Goal: Information Seeking & Learning: Learn about a topic

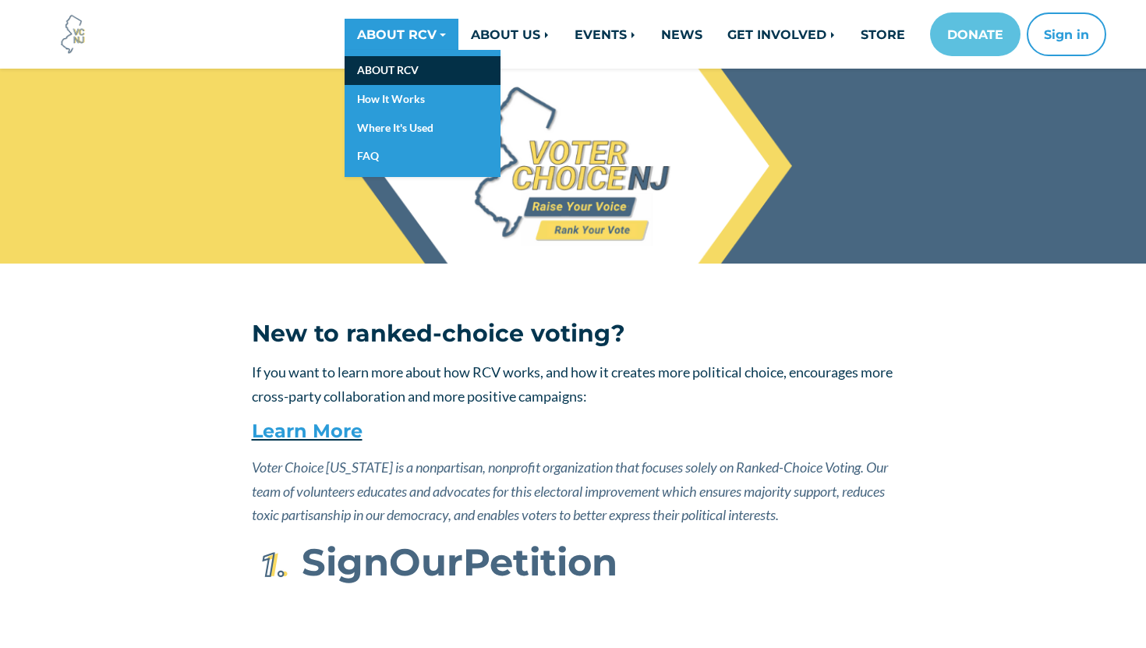
click at [394, 73] on link "ABOUT RCV" at bounding box center [422, 70] width 156 height 29
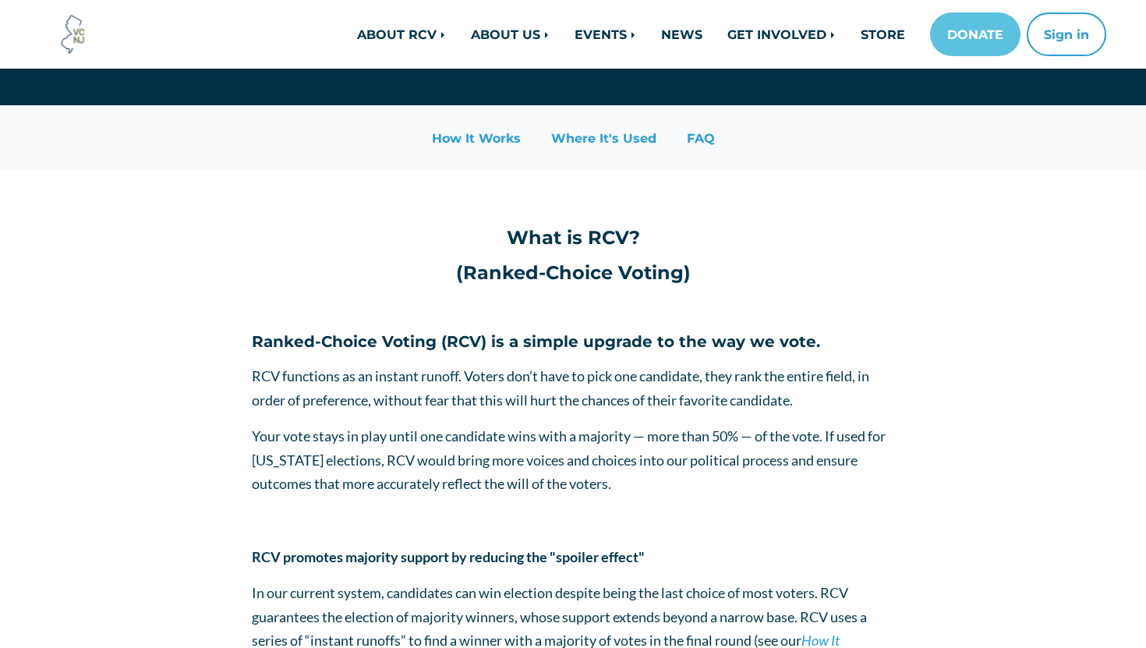
scroll to position [159, 0]
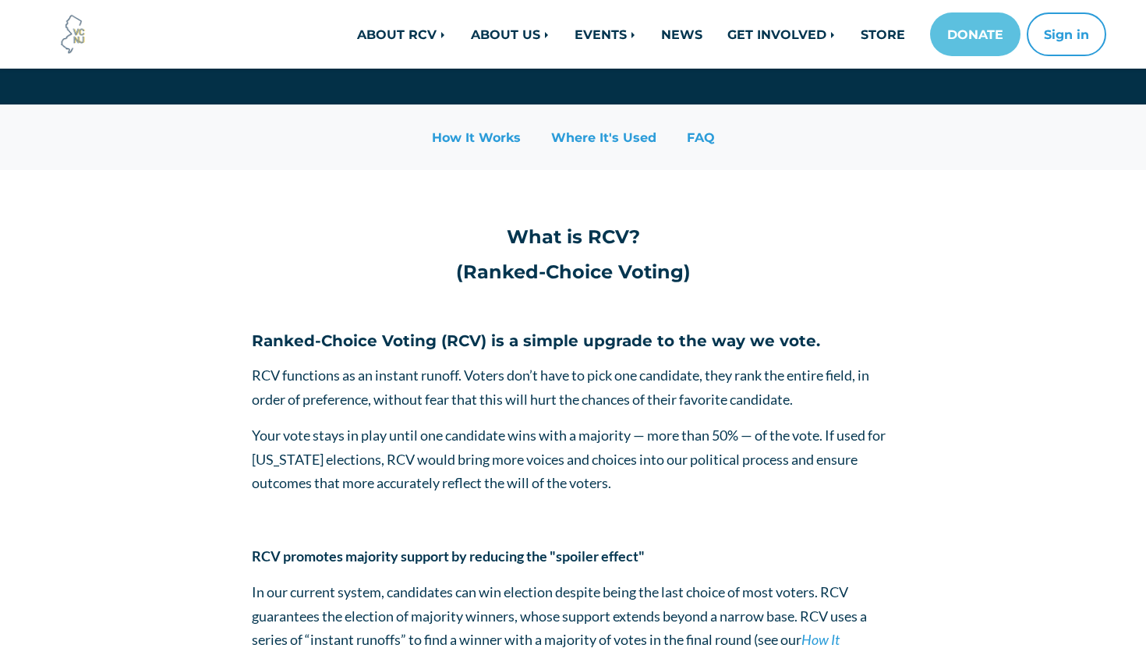
drag, startPoint x: 281, startPoint y: 377, endPoint x: 815, endPoint y: 400, distance: 534.3
click at [815, 400] on p "RCV functions as an instant runoff. Voters don’t have to pick one candidate, th…" at bounding box center [573, 387] width 643 height 48
copy span "functions as an instant runoff. Voters don’t have to pick one candidate, they r…"
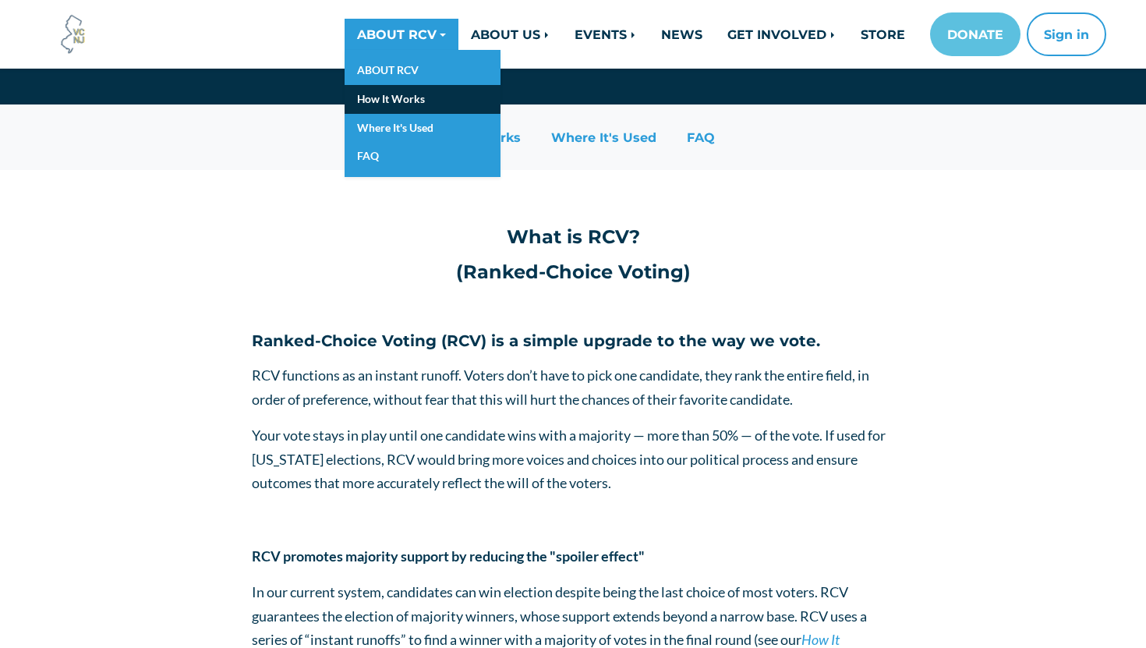
click at [381, 97] on link "How It Works" at bounding box center [422, 99] width 156 height 29
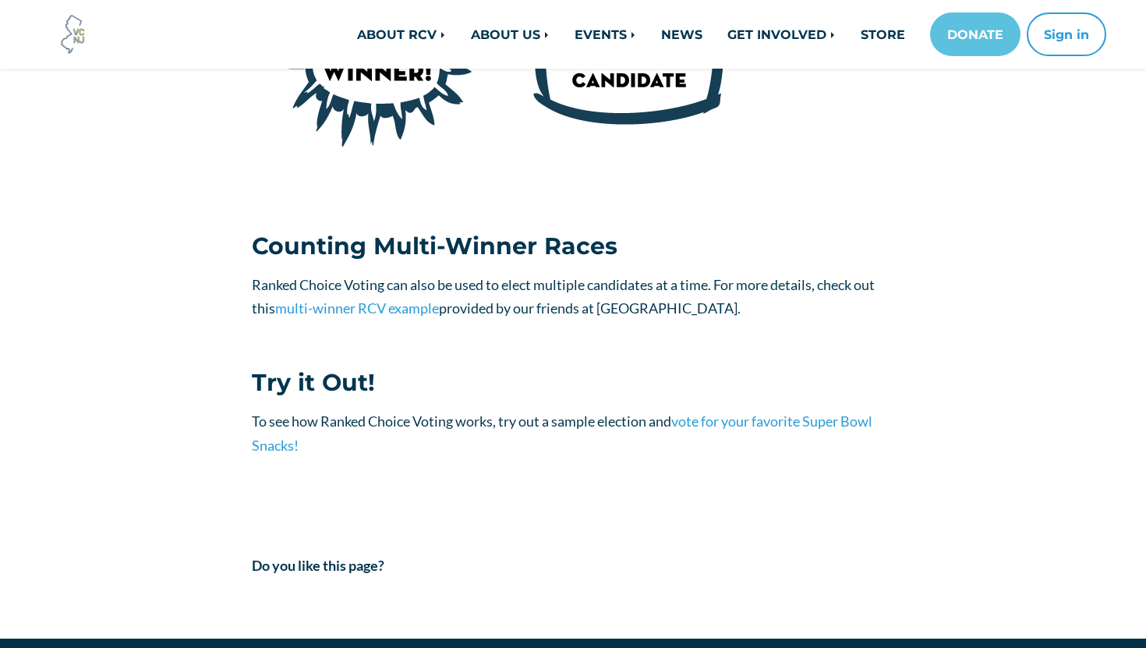
scroll to position [1601, 0]
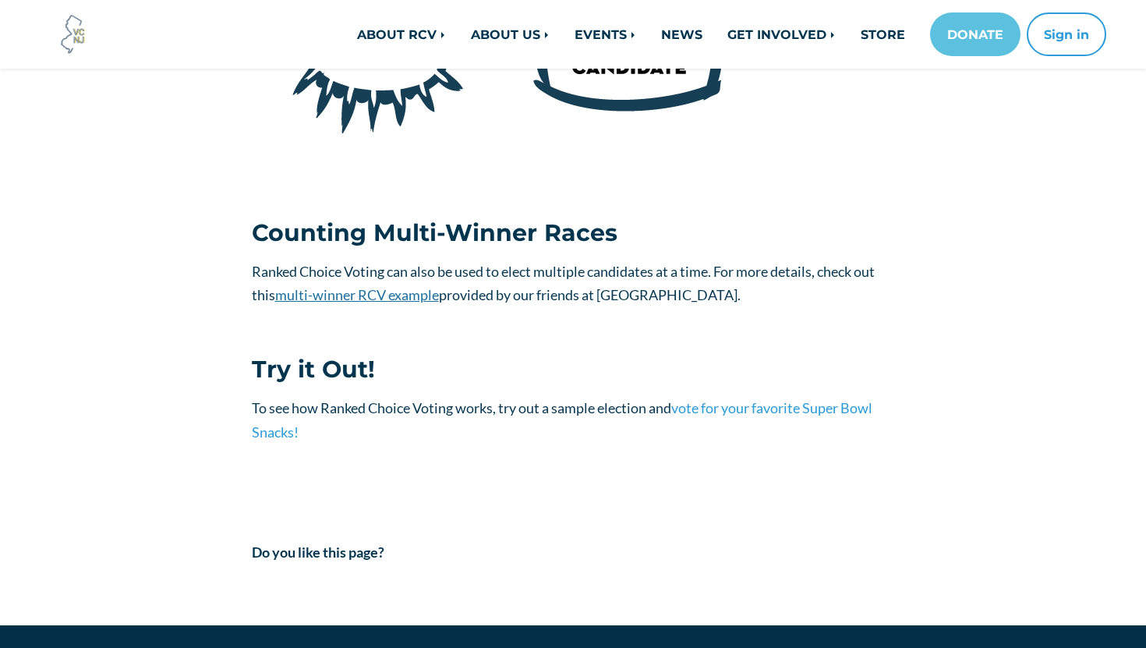
click at [404, 296] on link "multi-winner RCV example" at bounding box center [357, 294] width 164 height 17
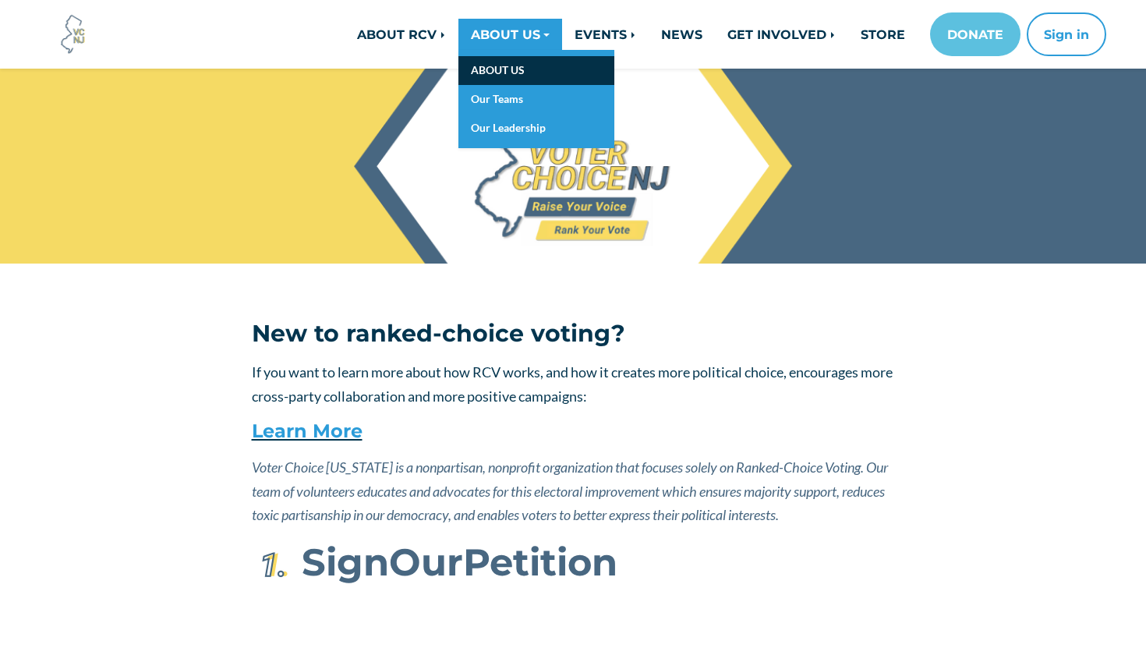
click at [507, 65] on link "ABOUT US" at bounding box center [536, 70] width 156 height 29
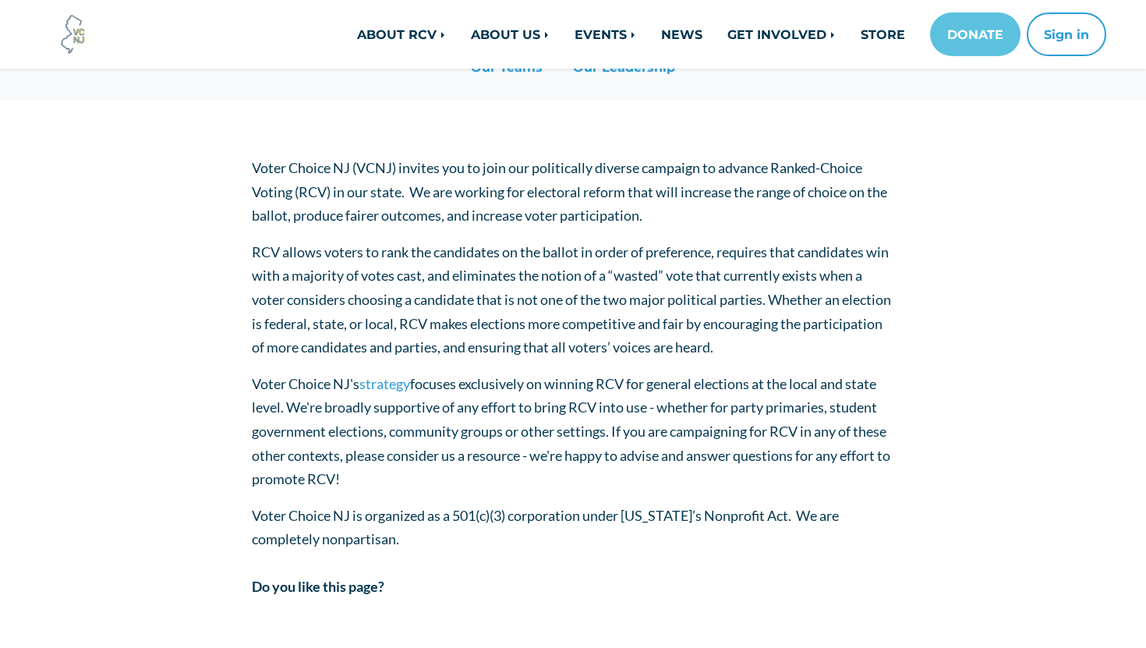
scroll to position [48, 0]
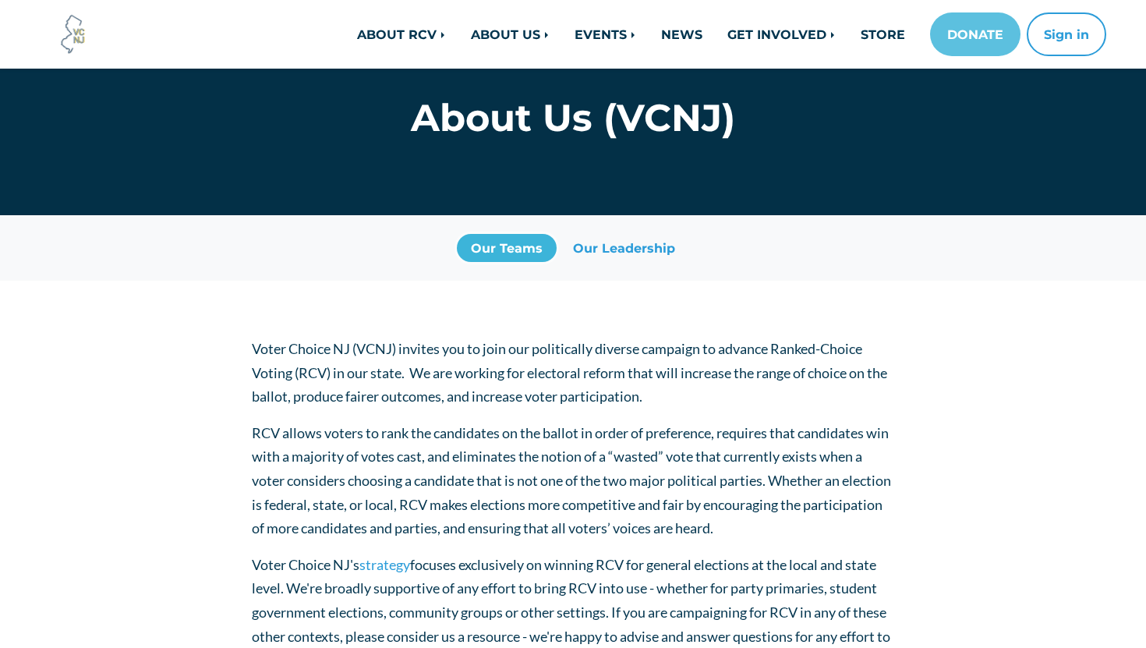
click at [529, 252] on link "Our Teams" at bounding box center [507, 248] width 100 height 28
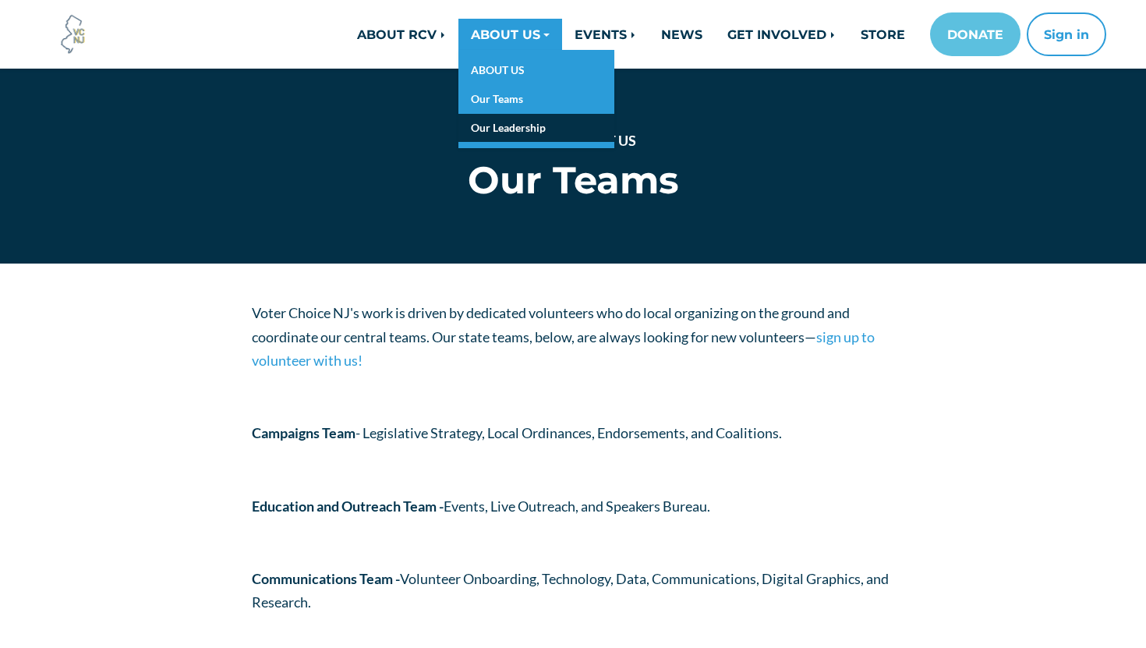
click at [491, 139] on link "Our Leadership" at bounding box center [536, 128] width 156 height 29
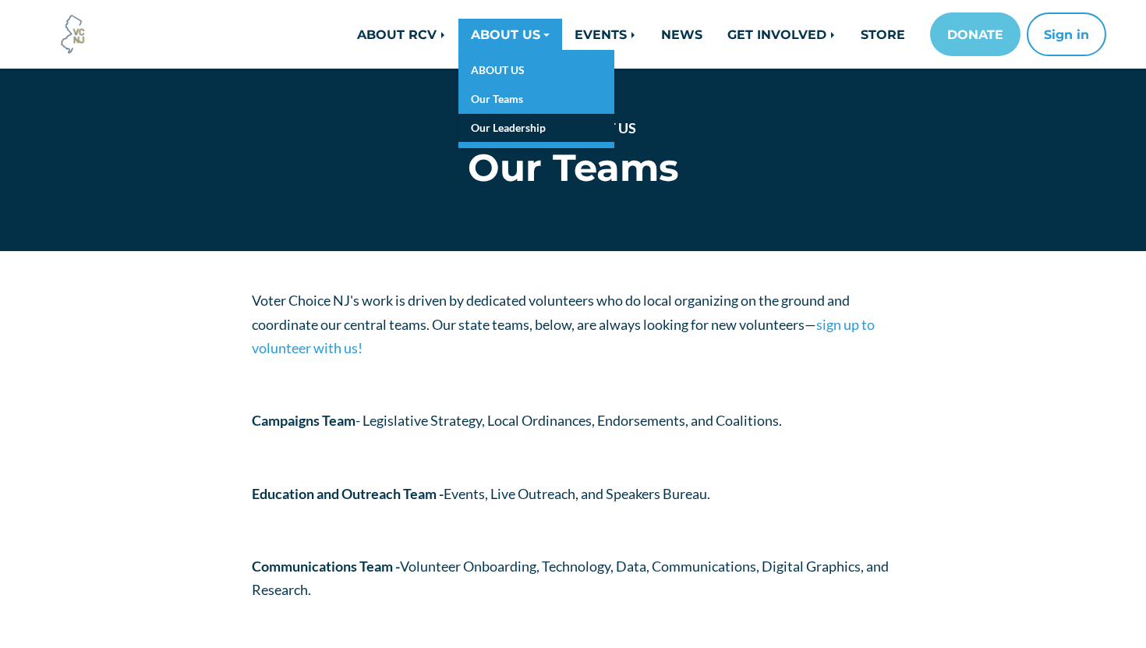
scroll to position [18, 0]
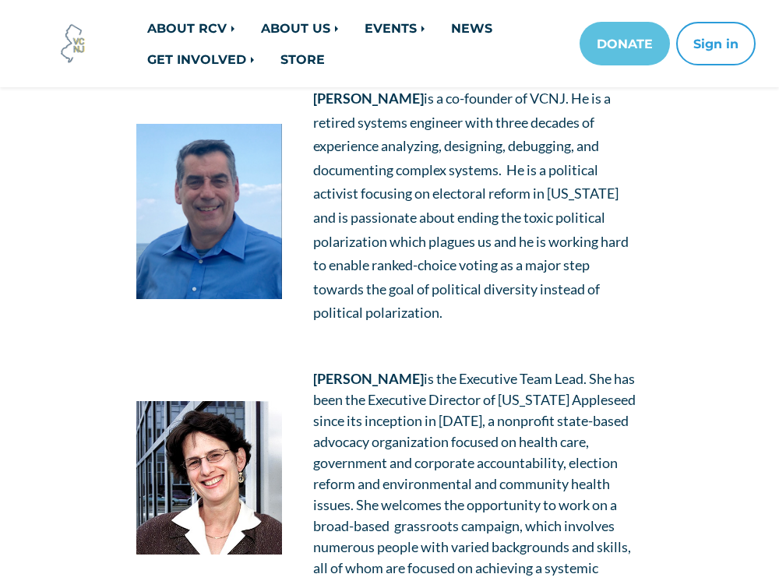
scroll to position [549, 0]
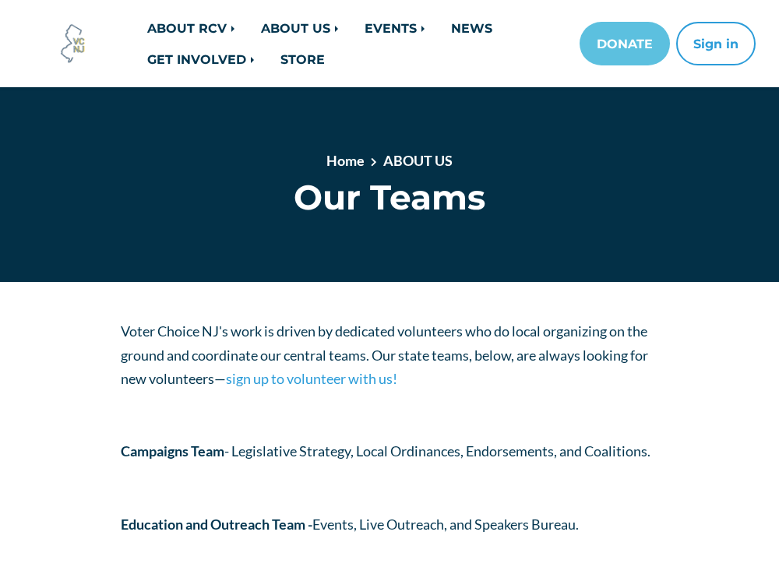
scroll to position [22, 0]
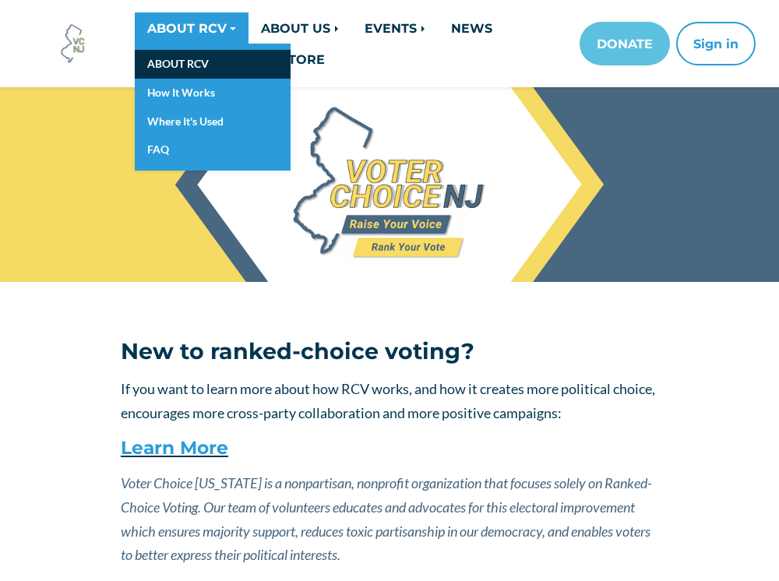
click at [192, 62] on link "ABOUT RCV" at bounding box center [213, 64] width 156 height 29
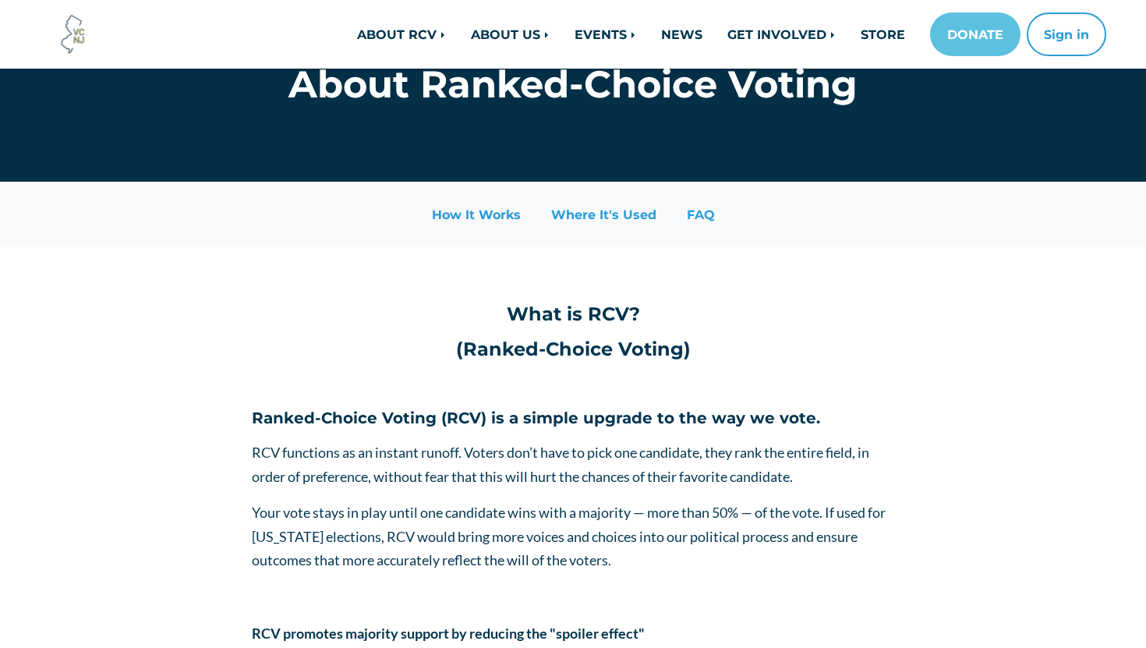
scroll to position [63, 0]
